Goal: Task Accomplishment & Management: Use online tool/utility

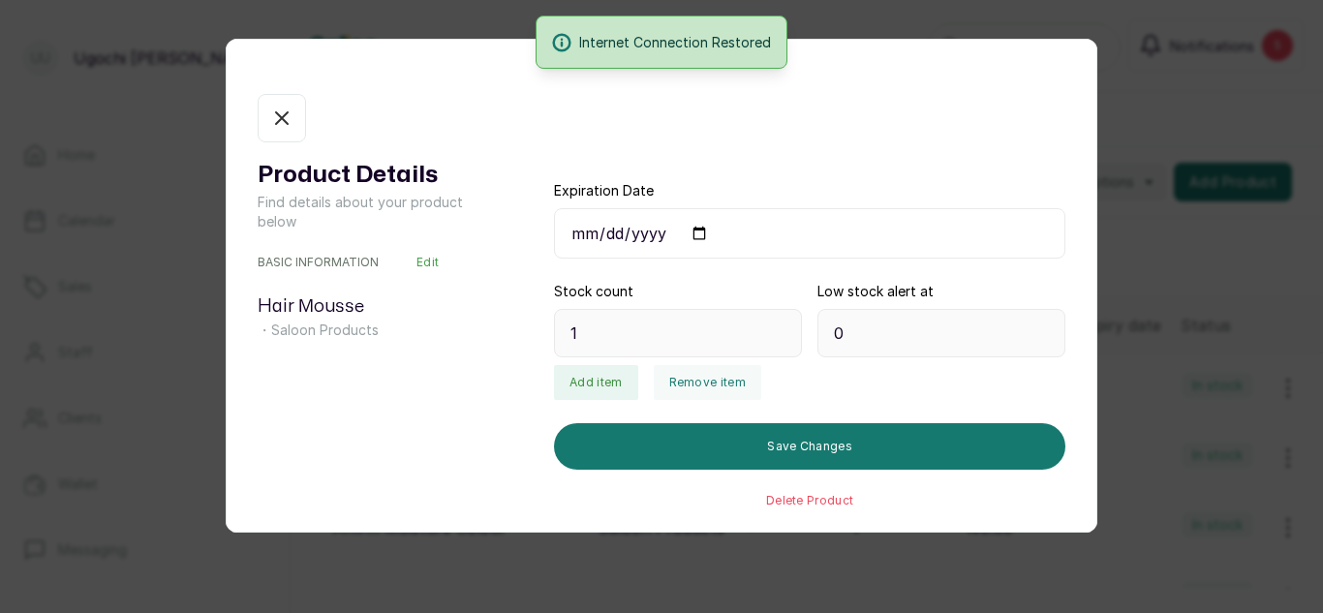
scroll to position [370, 0]
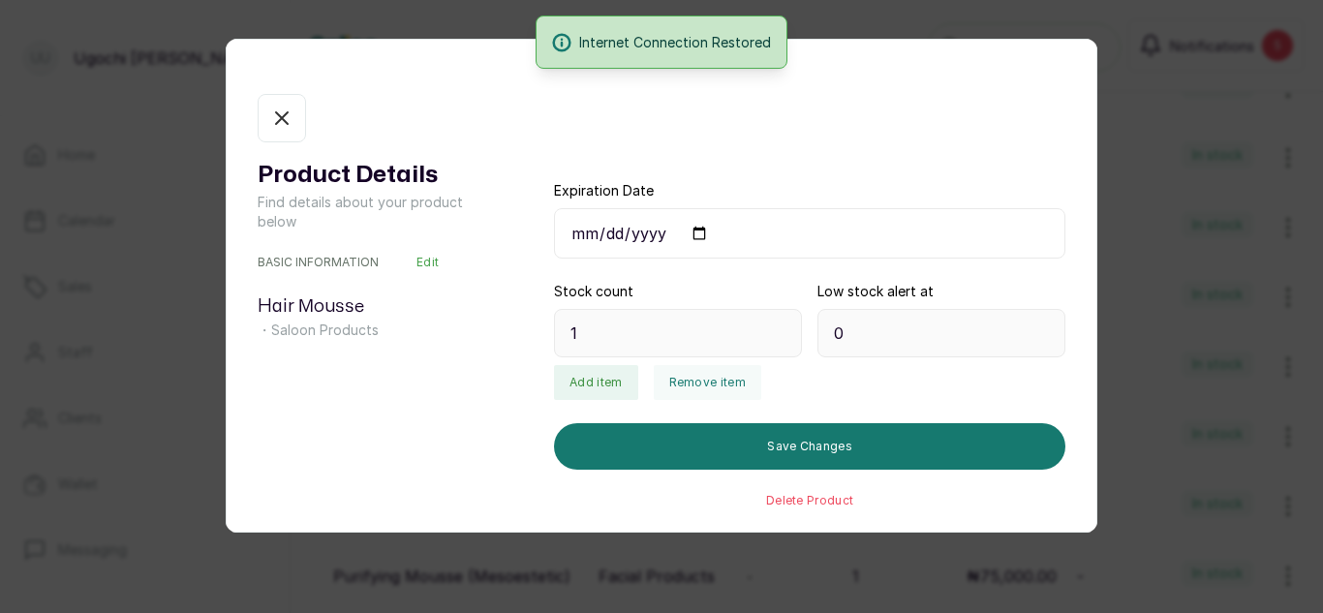
drag, startPoint x: 0, startPoint y: 0, endPoint x: 285, endPoint y: 109, distance: 305.0
click at [285, 109] on icon "button" at bounding box center [281, 118] width 23 height 23
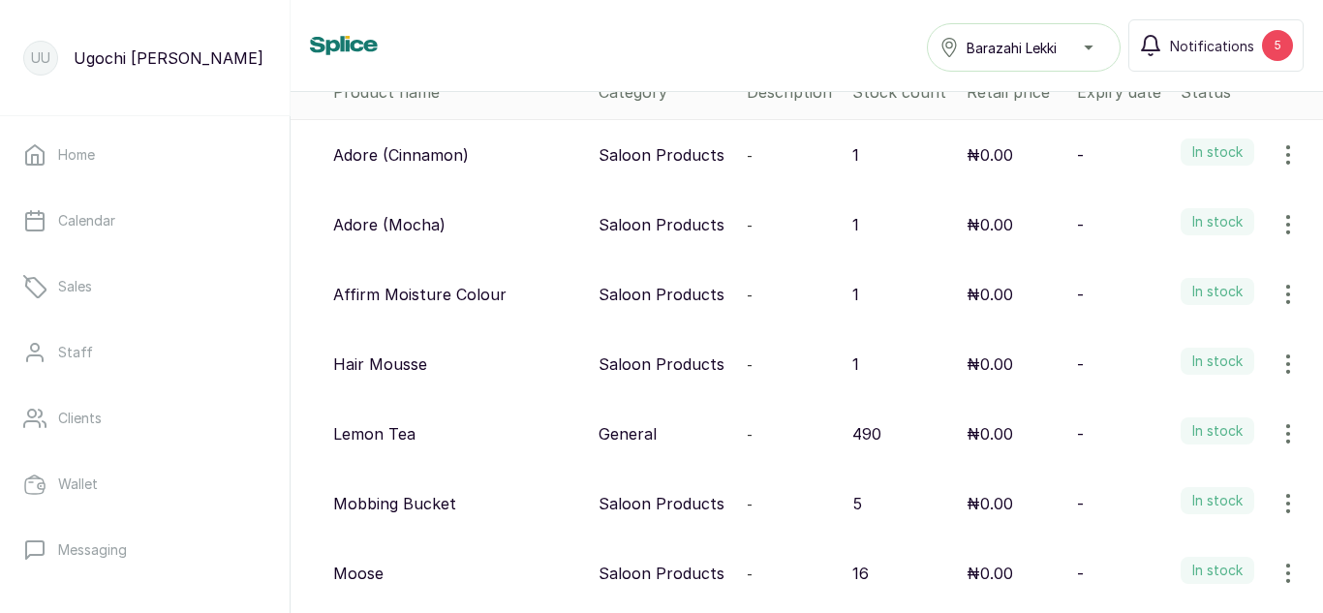
scroll to position [0, 0]
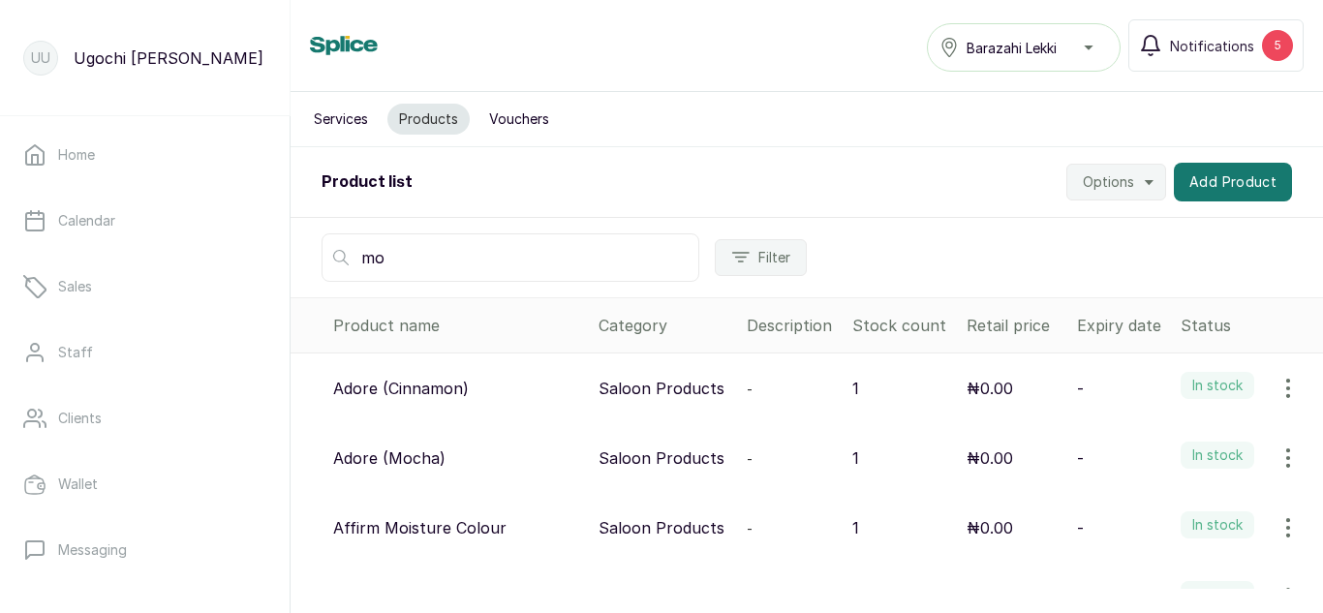
click at [426, 258] on input "mo" at bounding box center [511, 257] width 378 height 48
type input "m"
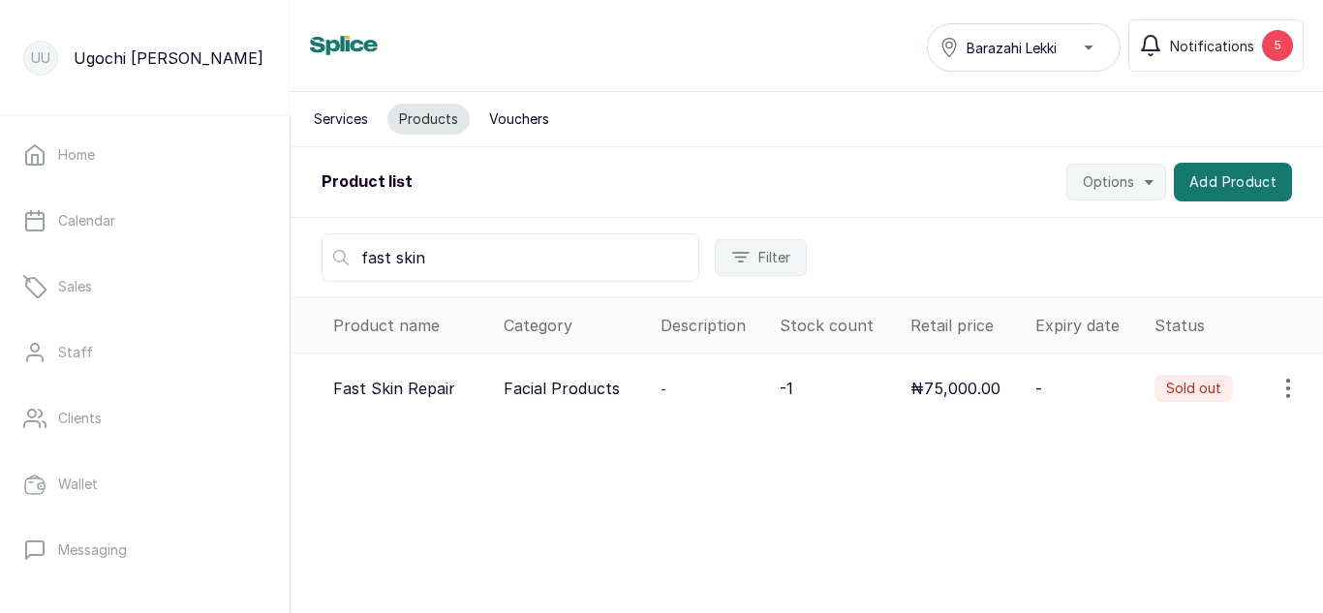
type input "fast skin"
click at [1281, 421] on td "Sold out" at bounding box center [1235, 388] width 176 height 71
click at [1280, 386] on icon "button" at bounding box center [1287, 388] width 23 height 23
click at [1158, 435] on span "View" at bounding box center [1162, 442] width 35 height 23
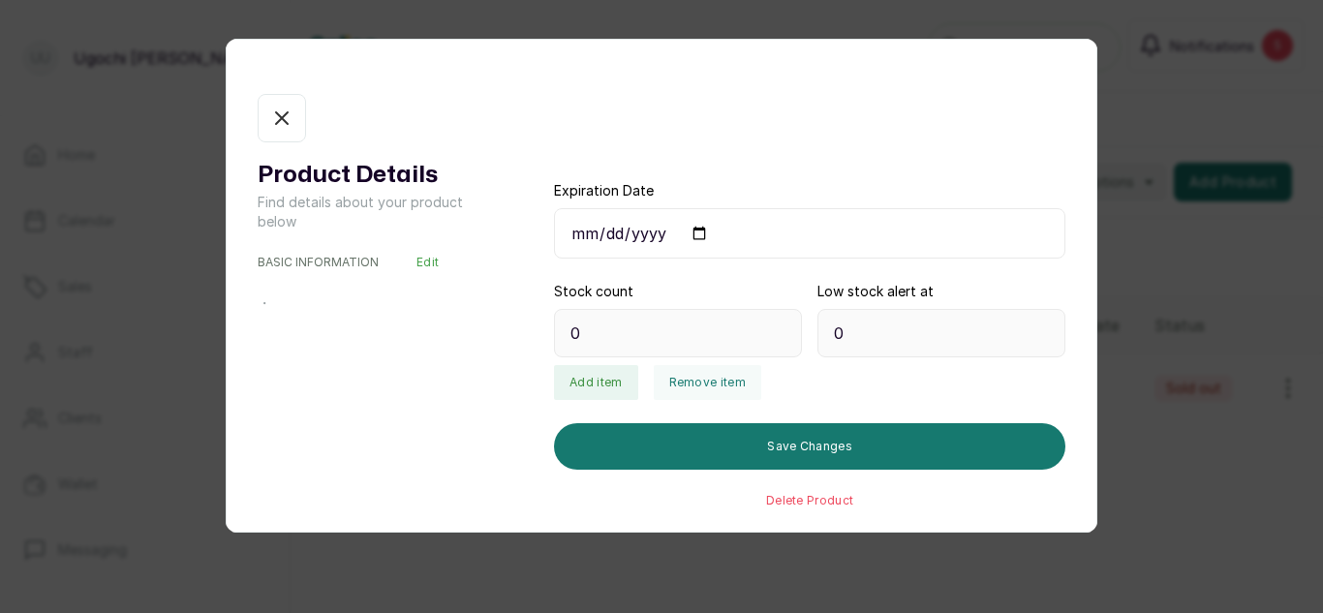
type input "-1"
click at [612, 385] on button "Add item" at bounding box center [595, 382] width 83 height 35
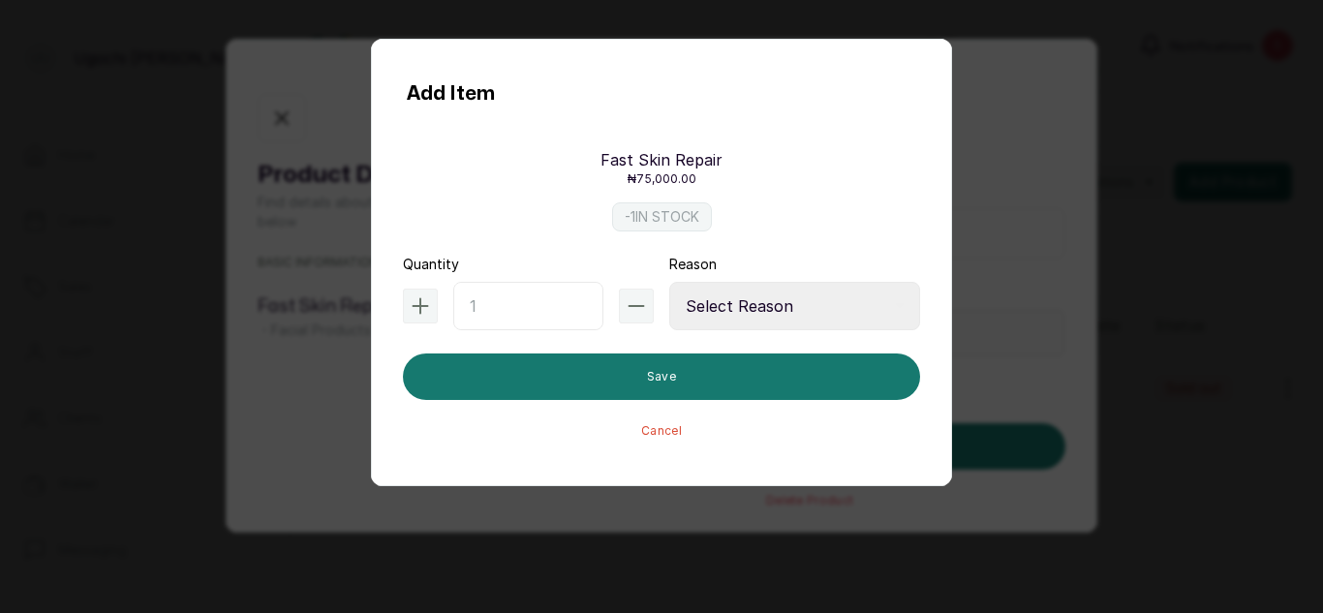
click at [538, 315] on input "text" at bounding box center [528, 306] width 150 height 48
click at [767, 298] on select "Select Reason Internal Use New Stock Damaged Adjustment Transfer Return Other" at bounding box center [794, 306] width 251 height 48
click at [548, 308] on input "11" at bounding box center [528, 306] width 150 height 48
type input "1"
click at [802, 302] on select "Select Reason Internal Use New Stock Damaged Adjustment Transfer Return Other" at bounding box center [794, 306] width 251 height 48
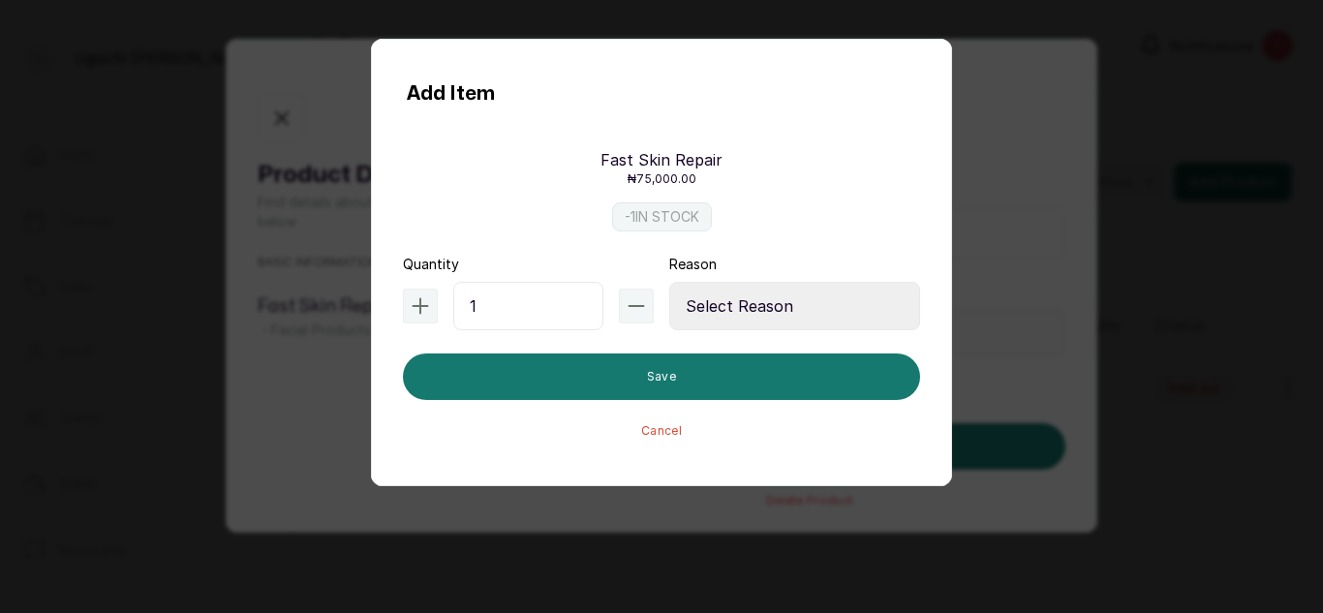
select select "adjustment"
click at [669, 282] on select "Select Reason Internal Use New Stock Damaged Adjustment Transfer Return Other" at bounding box center [794, 306] width 251 height 48
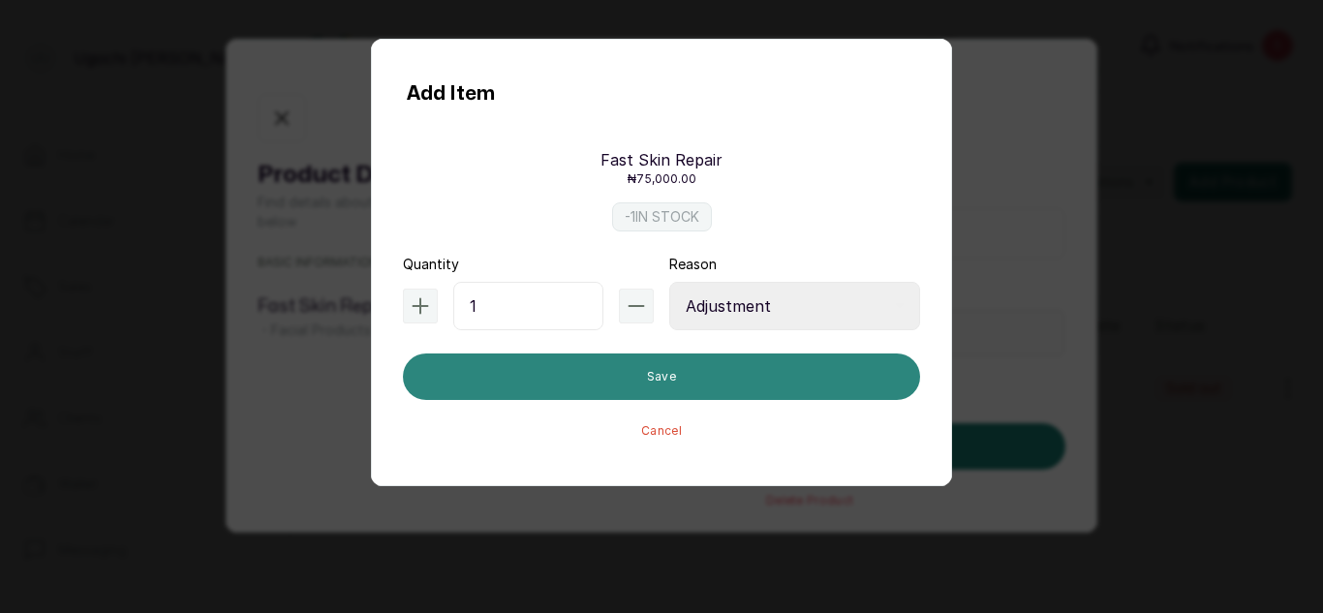
click at [779, 364] on button "Save" at bounding box center [661, 376] width 517 height 46
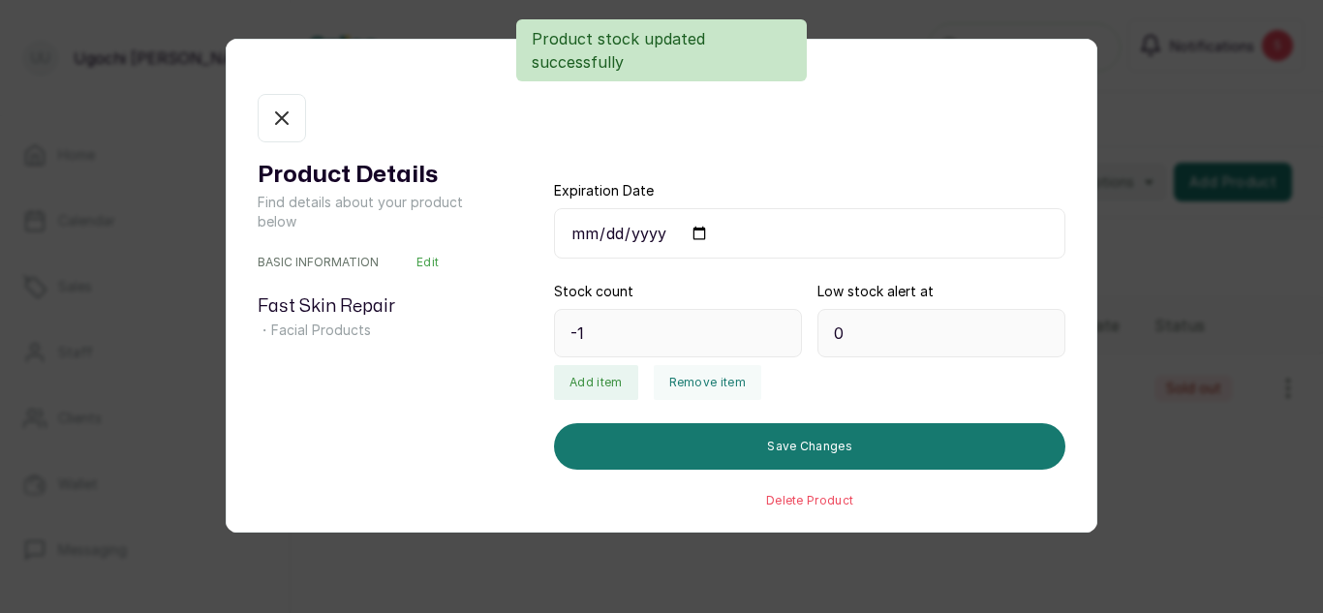
type input "0"
click at [604, 386] on button "Add item" at bounding box center [595, 382] width 83 height 35
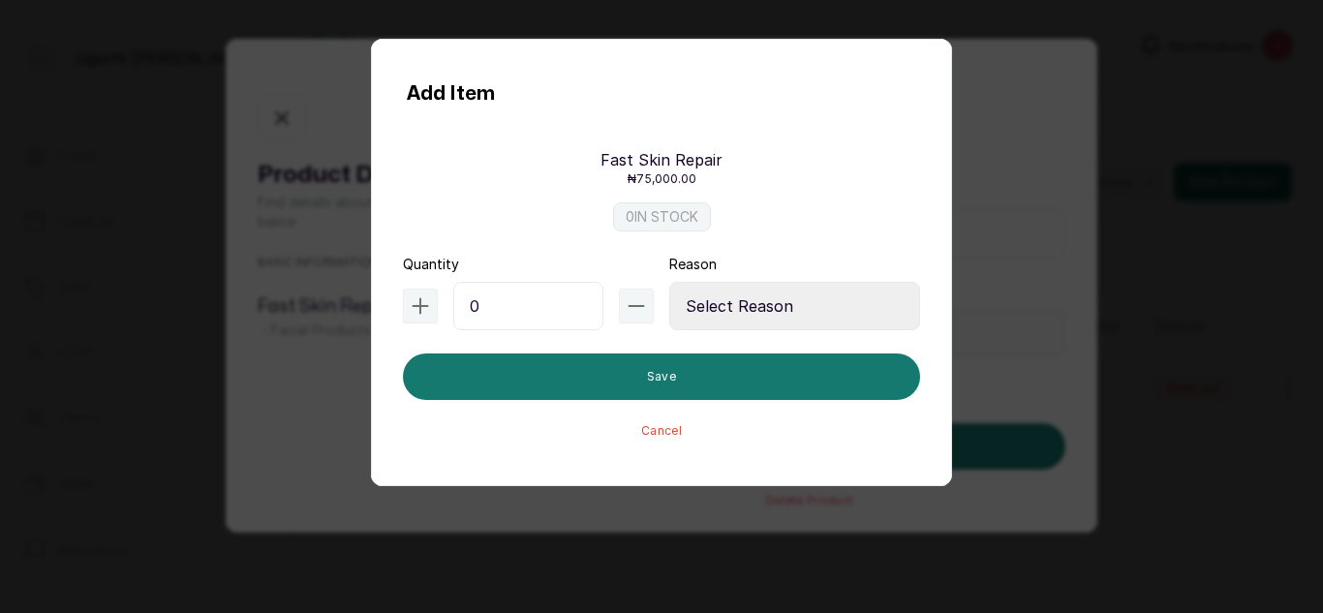
click at [538, 322] on input "0" at bounding box center [528, 306] width 150 height 48
type input "10"
click at [789, 292] on select "Select Reason Internal Use New Stock Damaged Adjustment Transfer Return Other" at bounding box center [794, 306] width 251 height 48
select select "new_stock"
click at [669, 282] on select "Select Reason Internal Use New Stock Damaged Adjustment Transfer Return Other" at bounding box center [794, 306] width 251 height 48
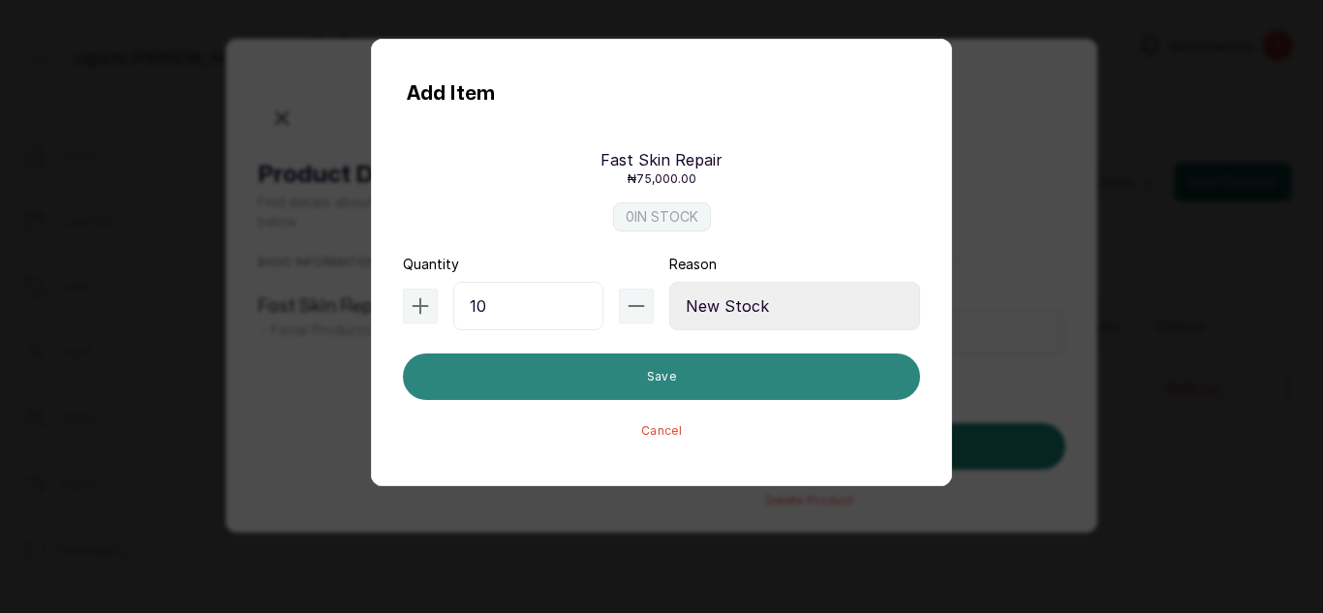
click at [748, 379] on button "Save" at bounding box center [661, 376] width 517 height 46
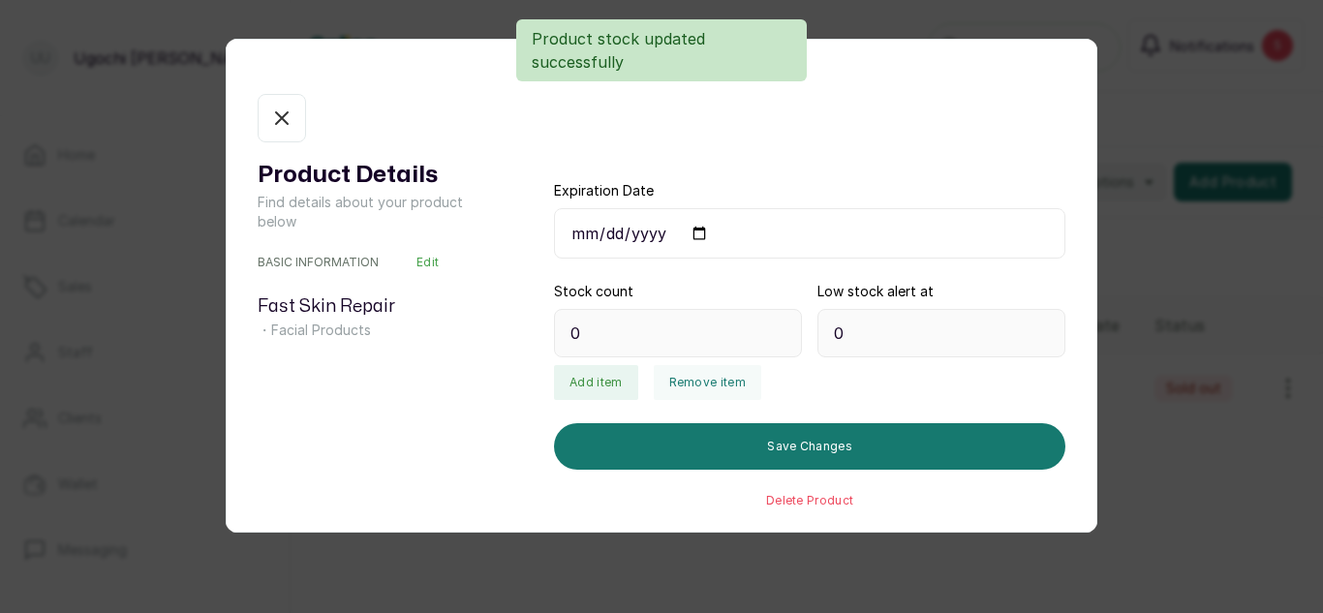
type input "10"
